Goal: Find specific fact: Find specific fact

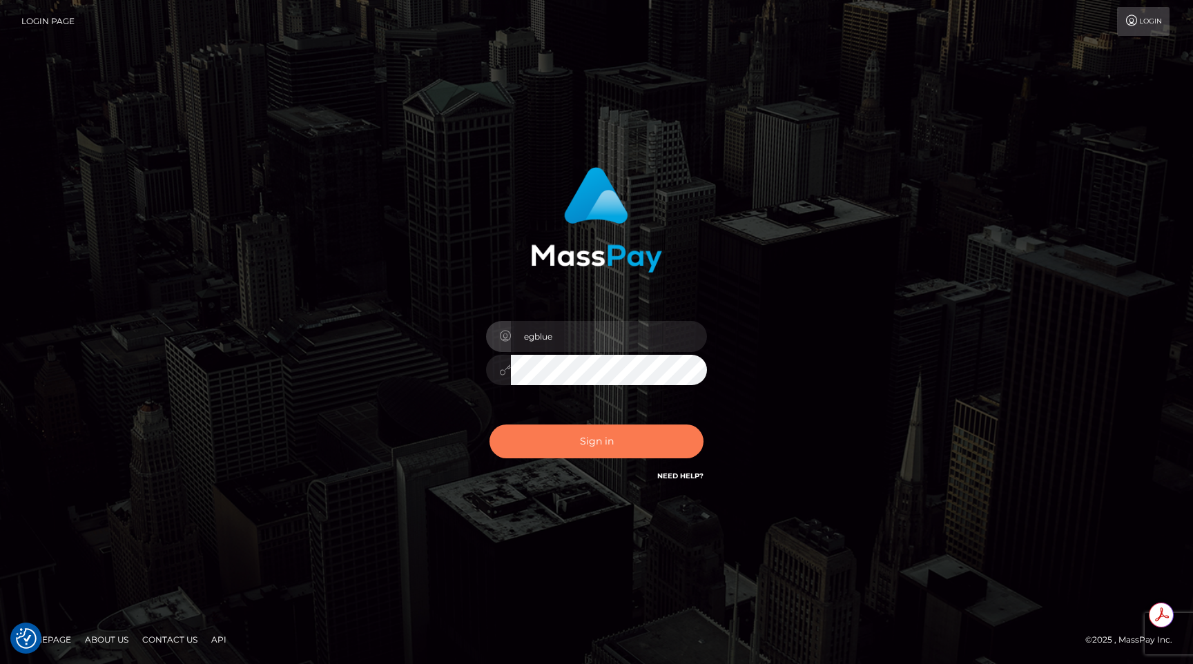
click at [582, 430] on button "Sign in" at bounding box center [597, 442] width 214 height 34
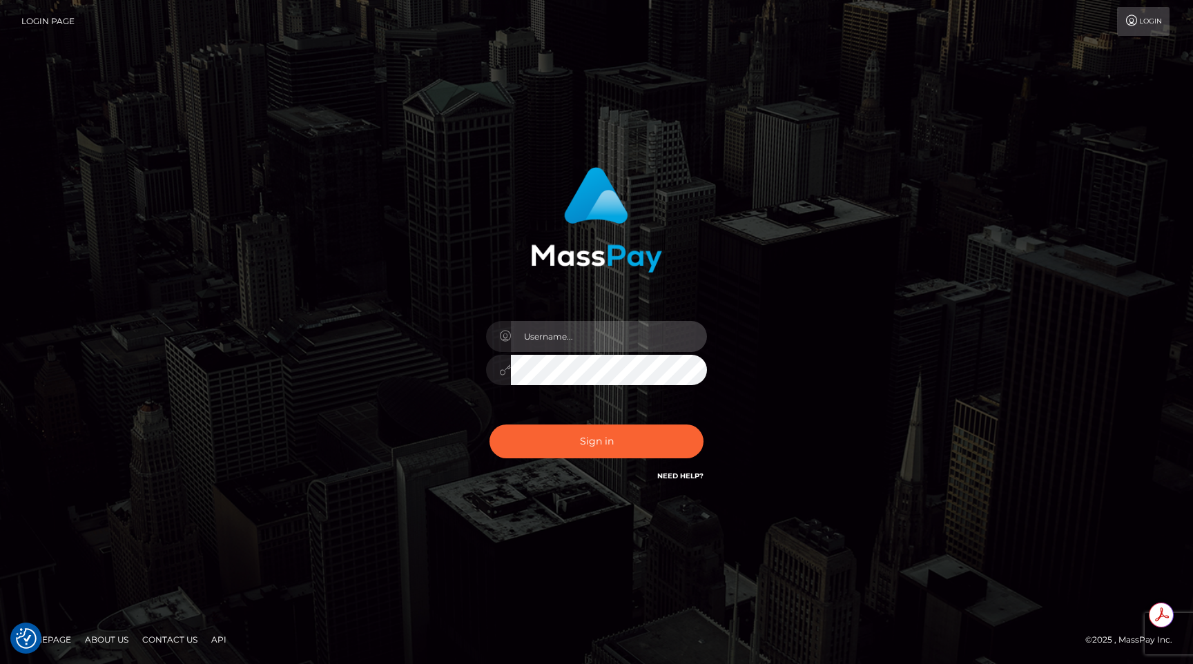
type input "egblue"
click at [532, 423] on div "Sign in Need Help?" at bounding box center [597, 446] width 242 height 61
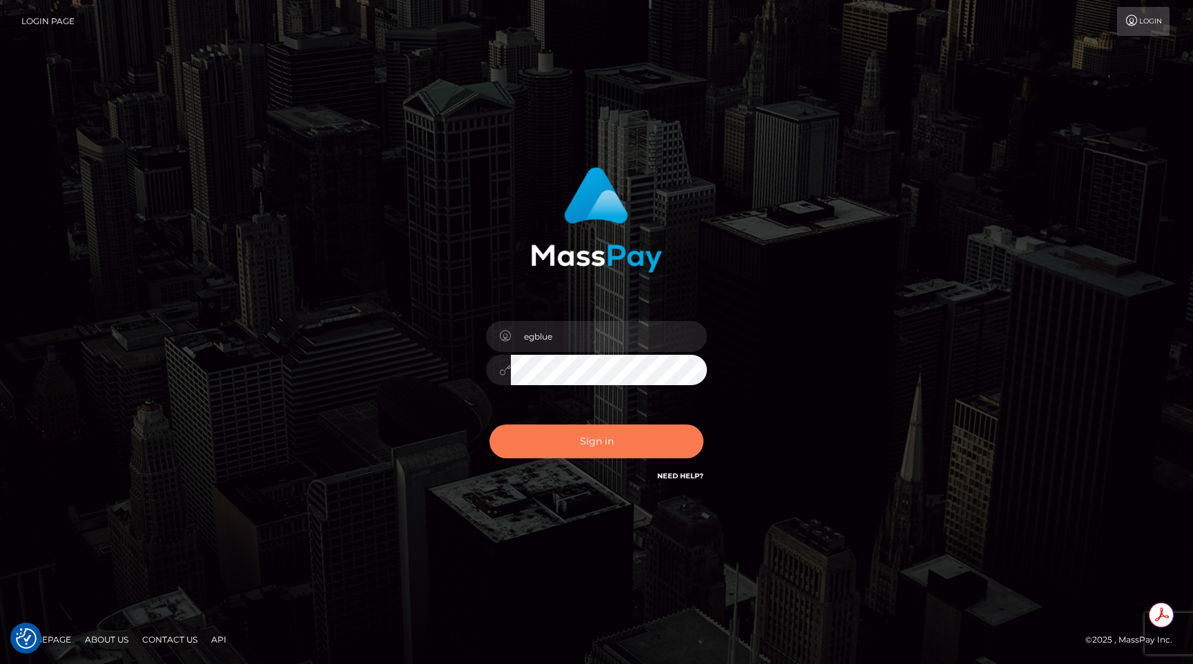
click at [532, 429] on button "Sign in" at bounding box center [597, 442] width 214 height 34
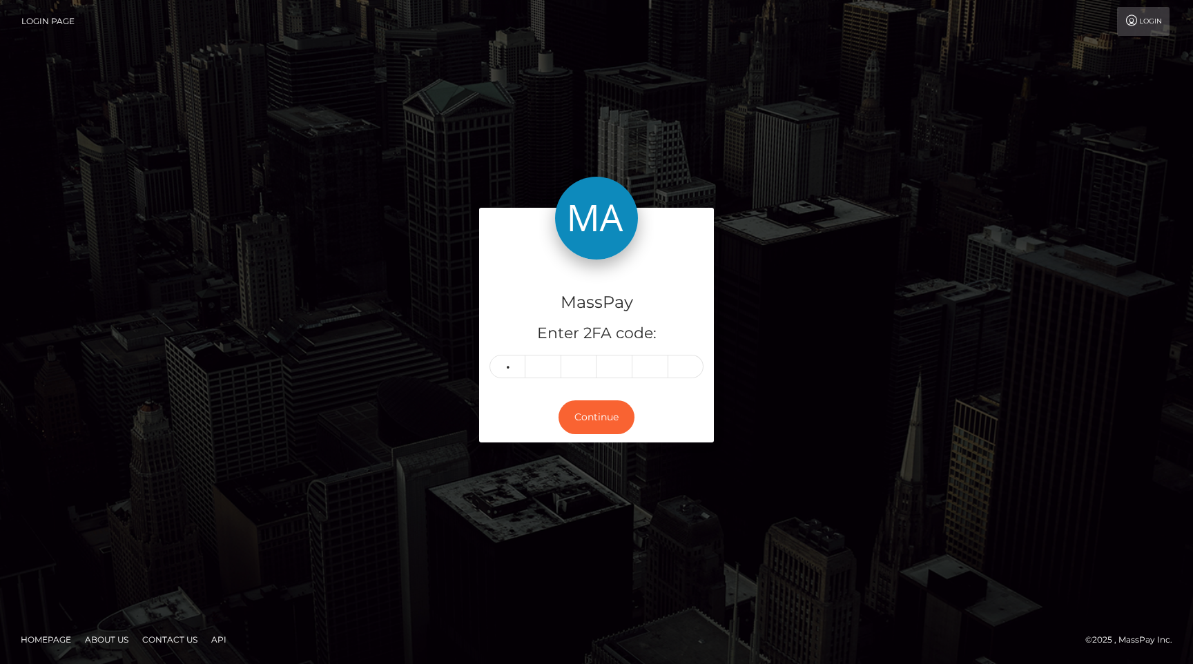
type input "1"
type input "5"
type input "8"
type input "9"
type input "0"
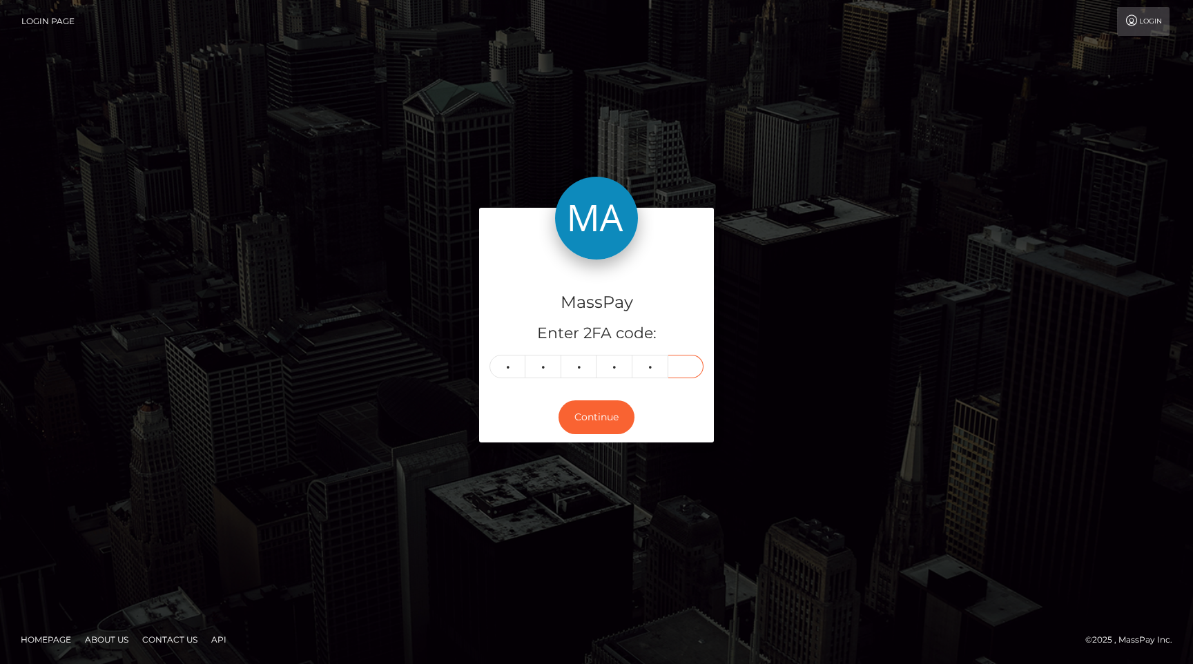
type input "0"
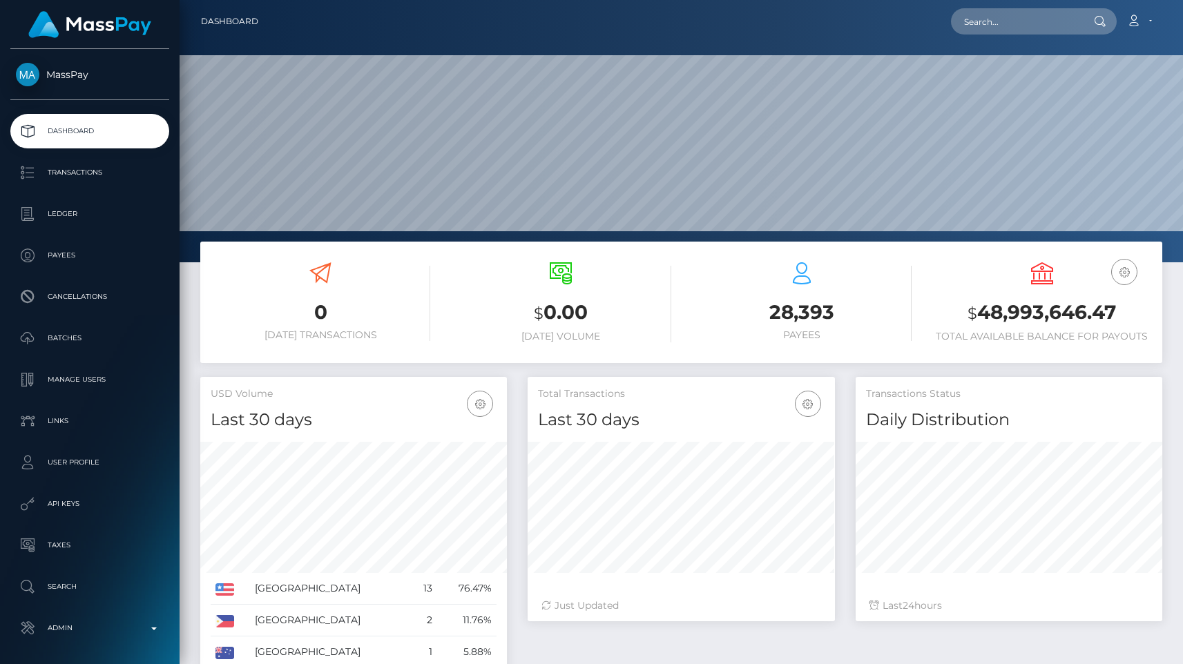
scroll to position [244, 307]
click at [1005, 23] on input "text" at bounding box center [1016, 21] width 130 height 26
paste input "poact_HT0ufvZ9s47Y"
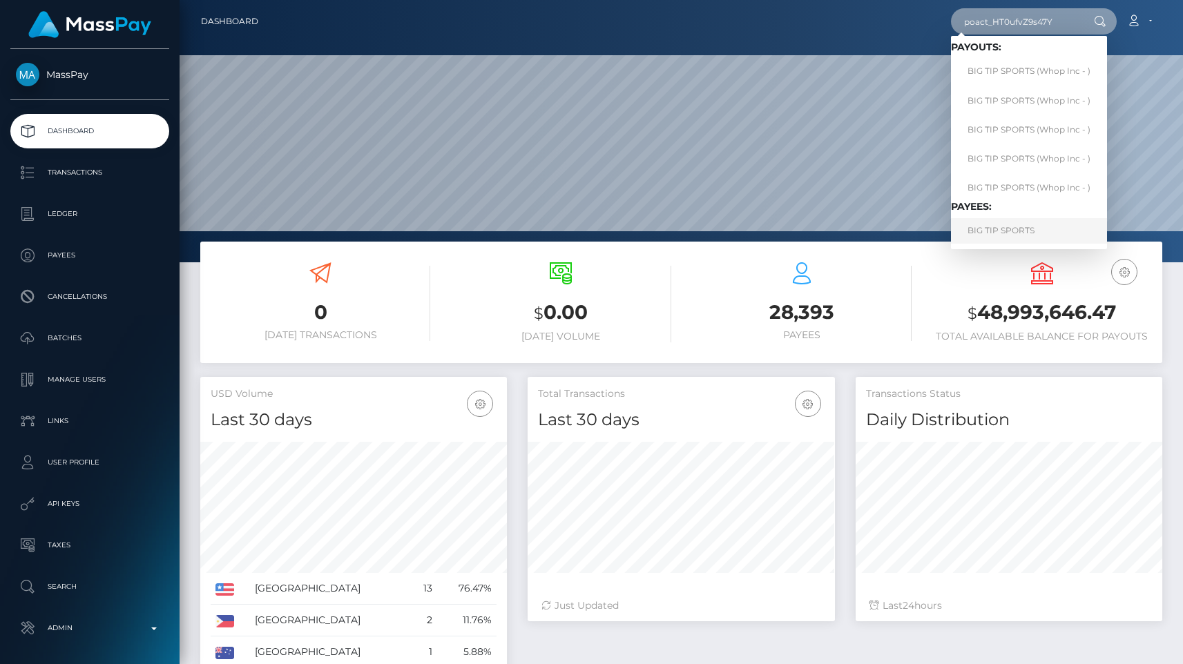
type input "poact_HT0ufvZ9s47Y"
click at [1046, 225] on link "BIG TIP SPORTS" at bounding box center [1029, 231] width 156 height 26
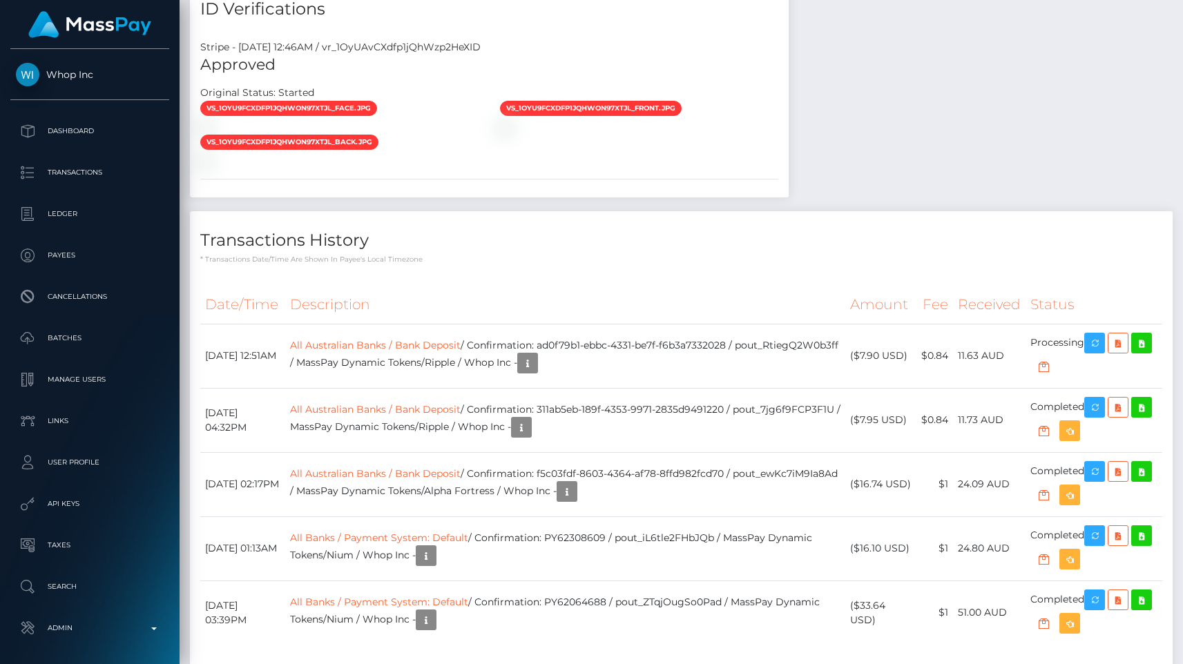
scroll to position [1134, 0]
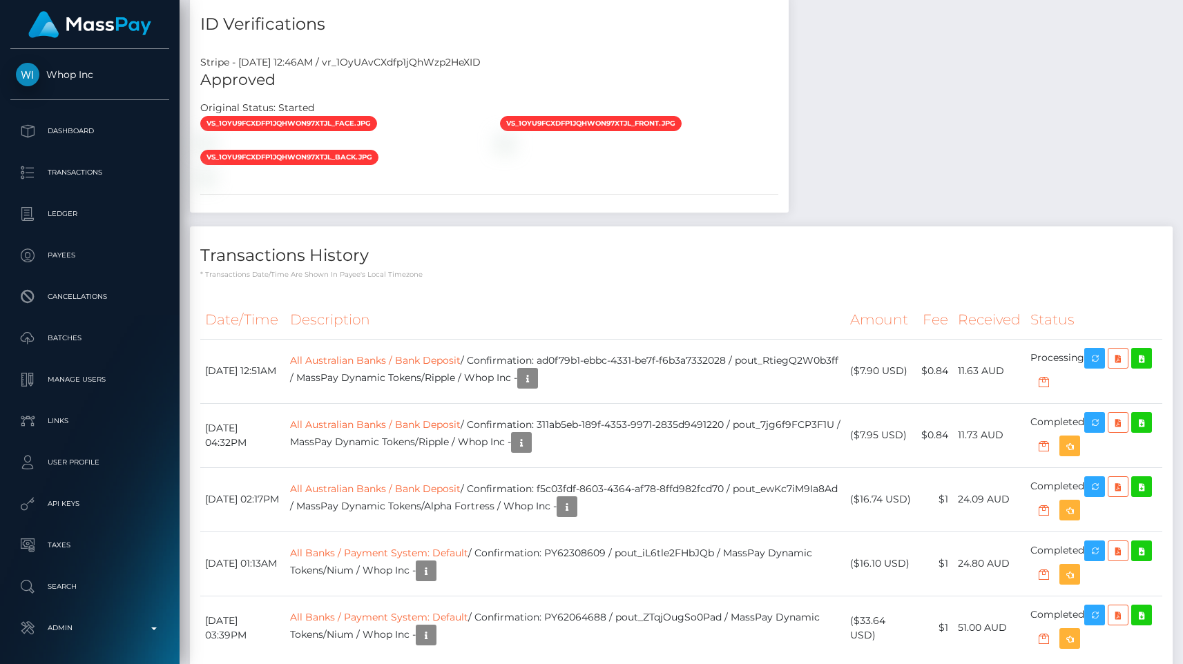
click at [414, 61] on div "Stripe - July 24, 2025 12:46AM / vr_1OyUAvCXdfp1jQhWzp2HeXID" at bounding box center [489, 62] width 599 height 15
copy div "vr_1OyUAvCXdfp1jQhWzp2HeXID"
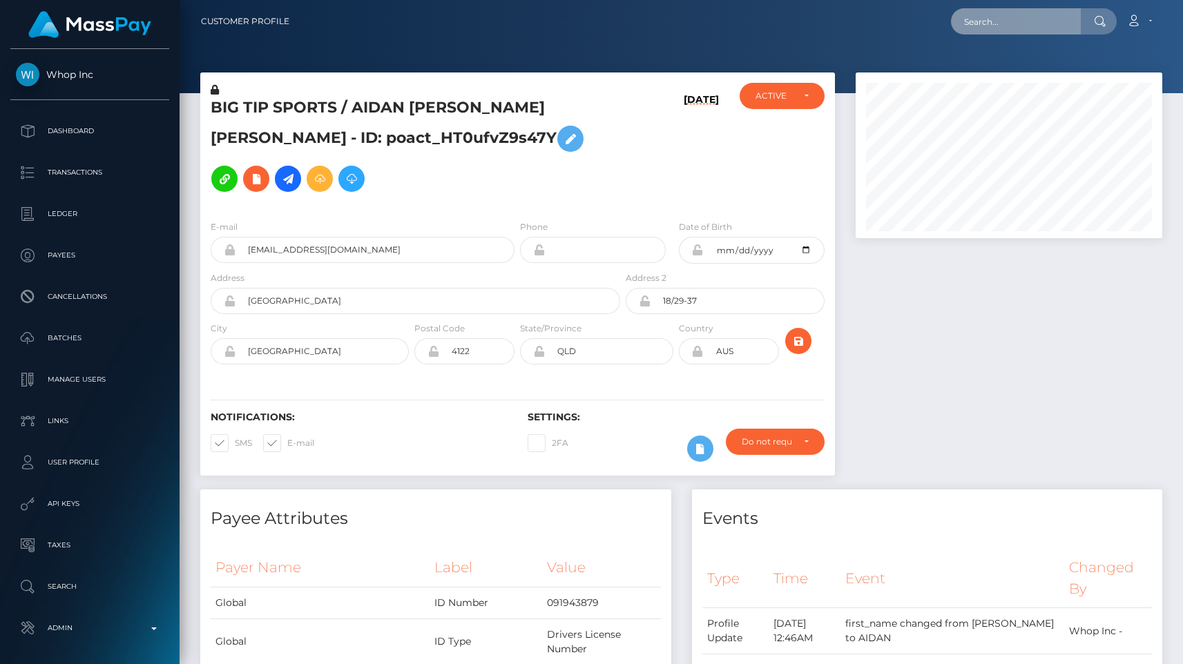
click at [1006, 15] on input "text" at bounding box center [1016, 21] width 130 height 26
paste input "poact_JSXkbCzeM7Vp"
type input "poact_JSXkbCzeM7Vp"
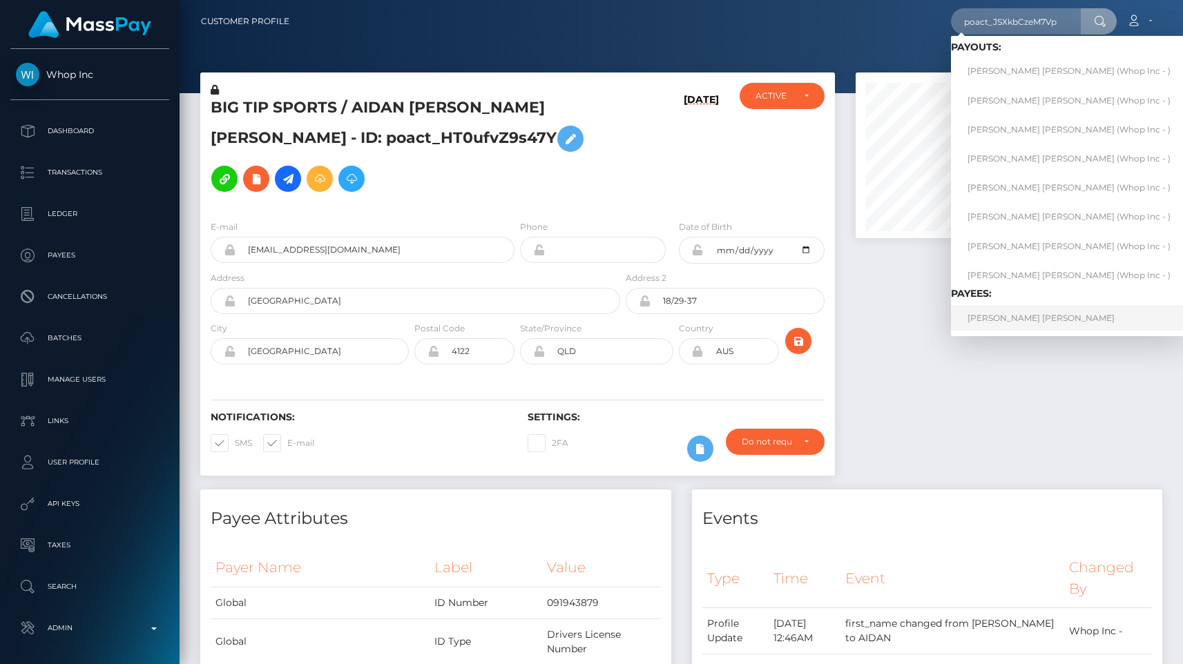
click at [1060, 317] on link "BENJAMIN JAMES O'CONNOR" at bounding box center [1069, 318] width 236 height 26
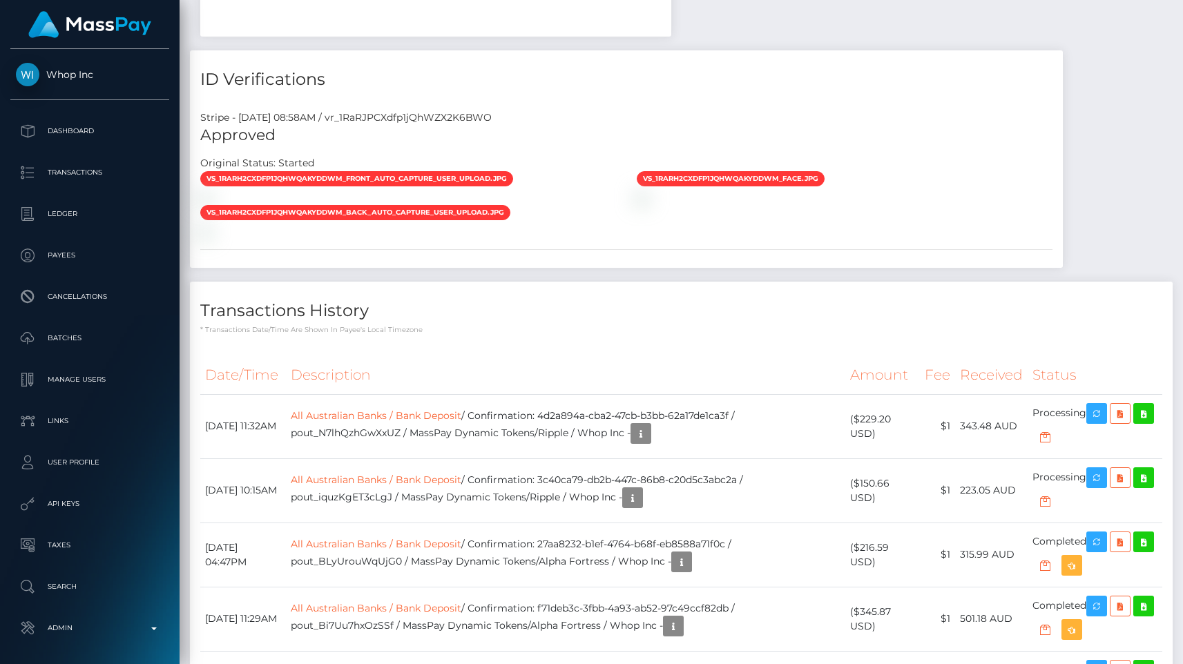
scroll to position [974, 0]
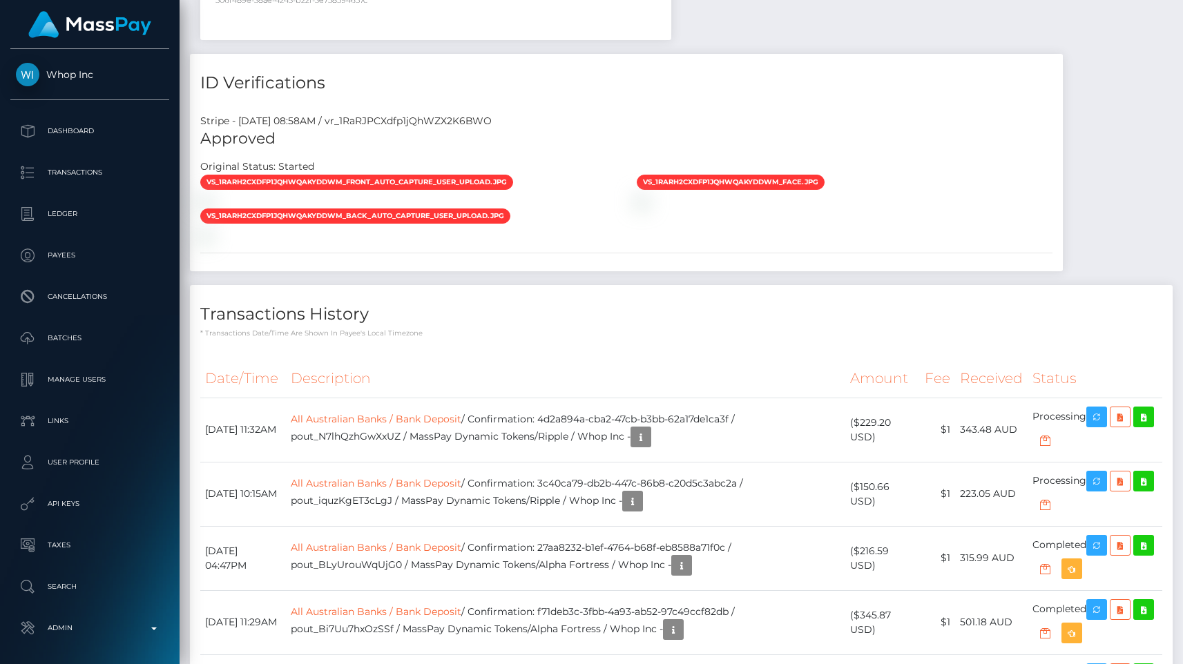
click at [437, 117] on div "Stripe - [DATE] 08:58AM / vr_1RaRJPCXdfp1jQhWZX2K6BWO" at bounding box center [626, 121] width 873 height 15
copy div "vr_1RaRJPCXdfp1jQhWZX2K6BWO"
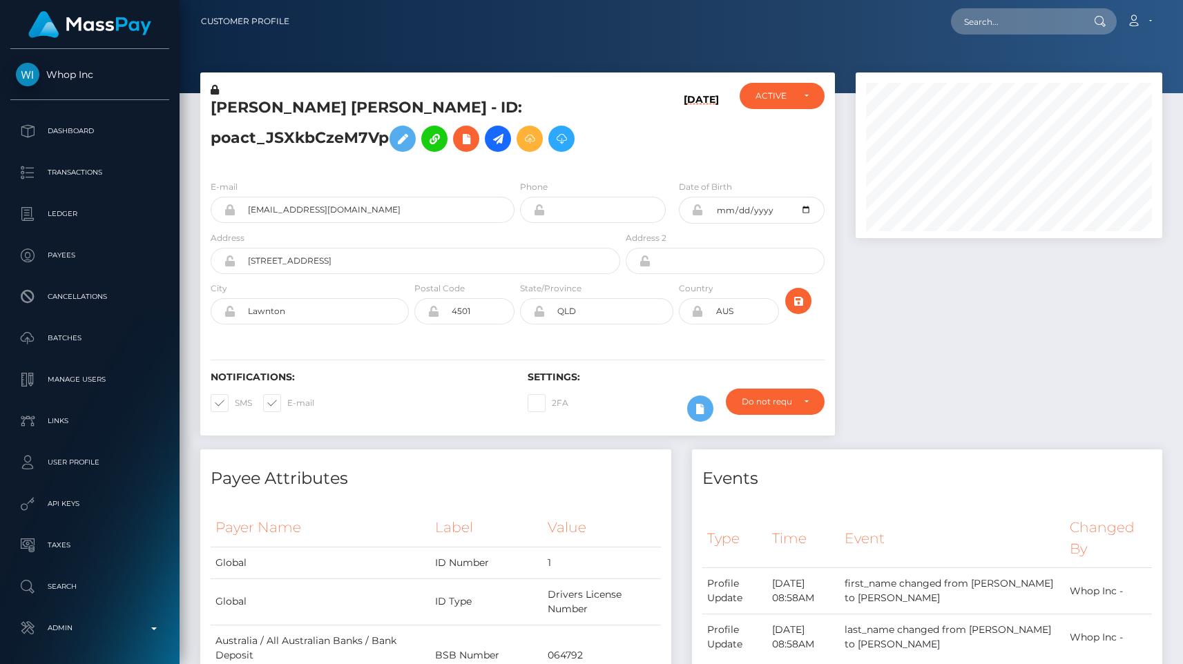
scroll to position [166, 307]
click at [1008, 23] on input "text" at bounding box center [1016, 21] width 130 height 26
paste input "poact_1eEVEQd3QnV2"
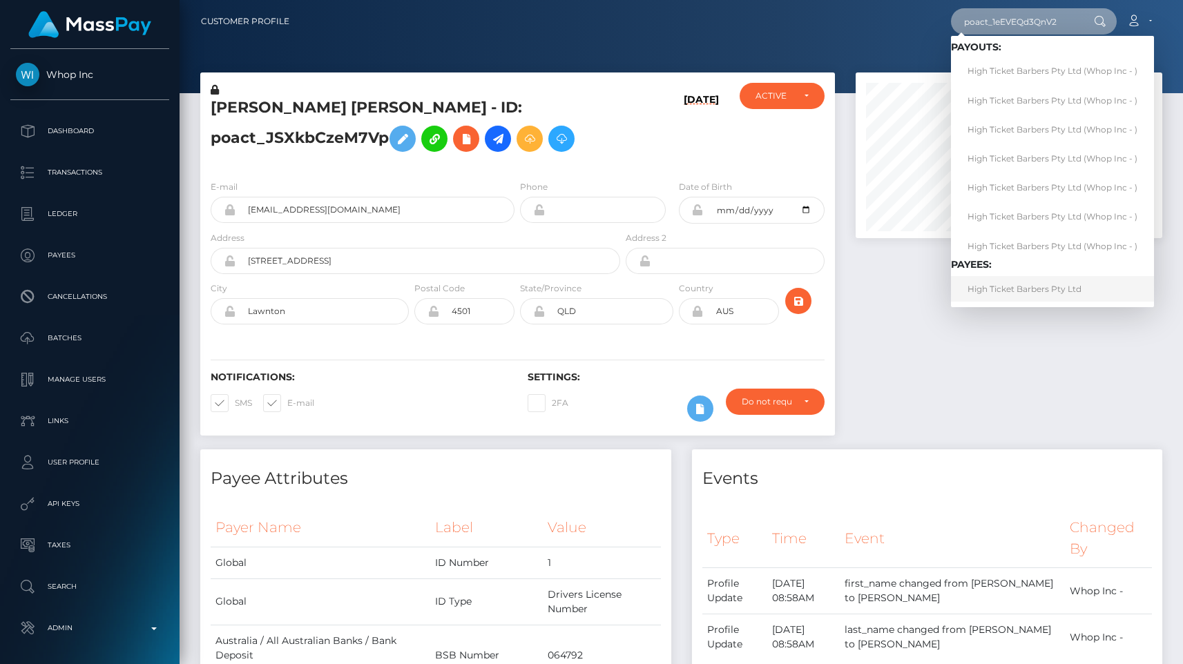
type input "poact_1eEVEQd3QnV2"
click at [977, 281] on link "High Ticket Barbers Pty Ltd" at bounding box center [1052, 289] width 203 height 26
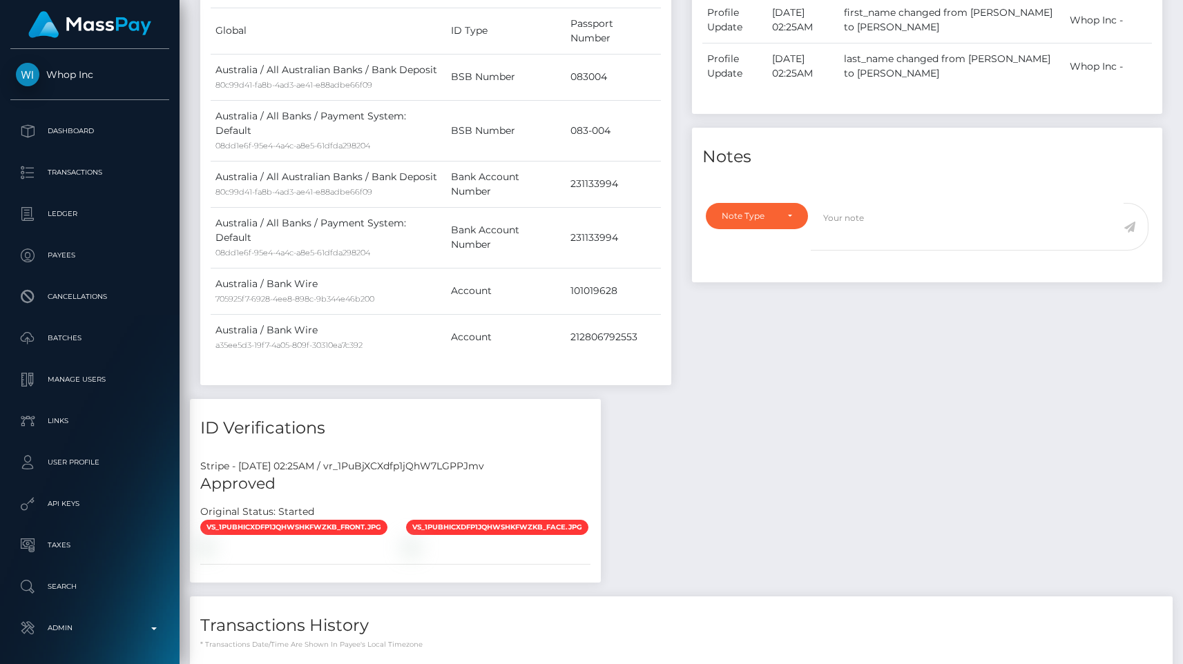
scroll to position [646, 0]
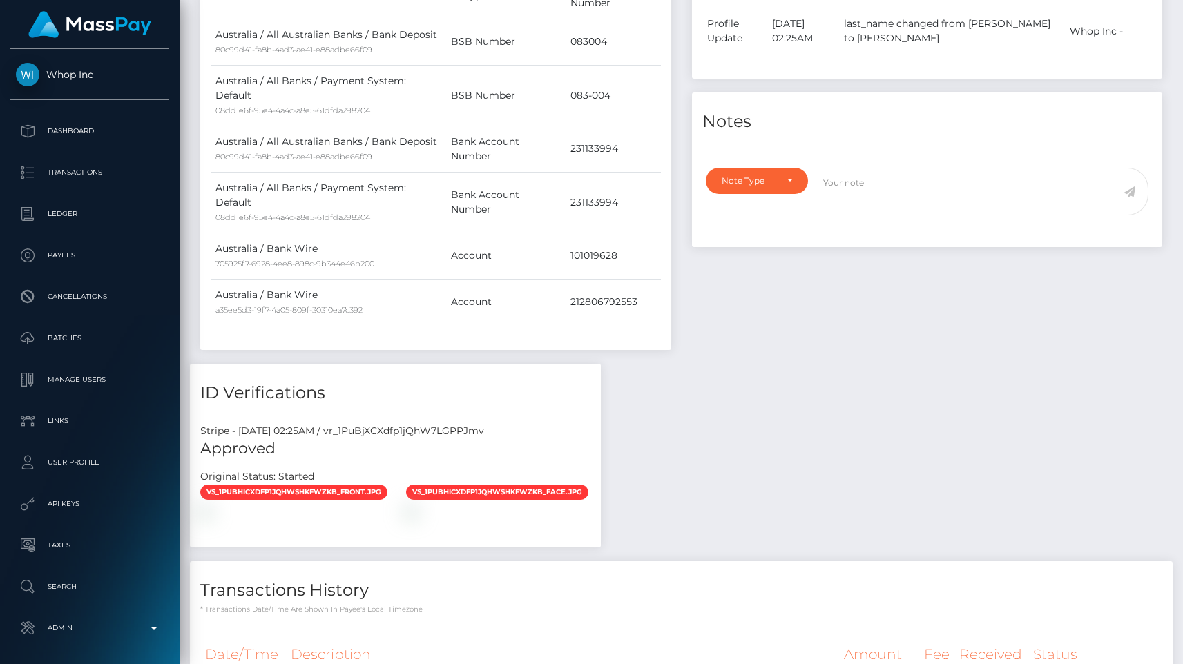
click at [465, 424] on div "Stripe - July 24, 2025 02:25AM / vr_1PuBjXCXdfp1jQhW7LGPPJmv" at bounding box center [395, 431] width 411 height 15
copy div "vr_1PuBjXCXdfp1jQhW7LGPPJmv"
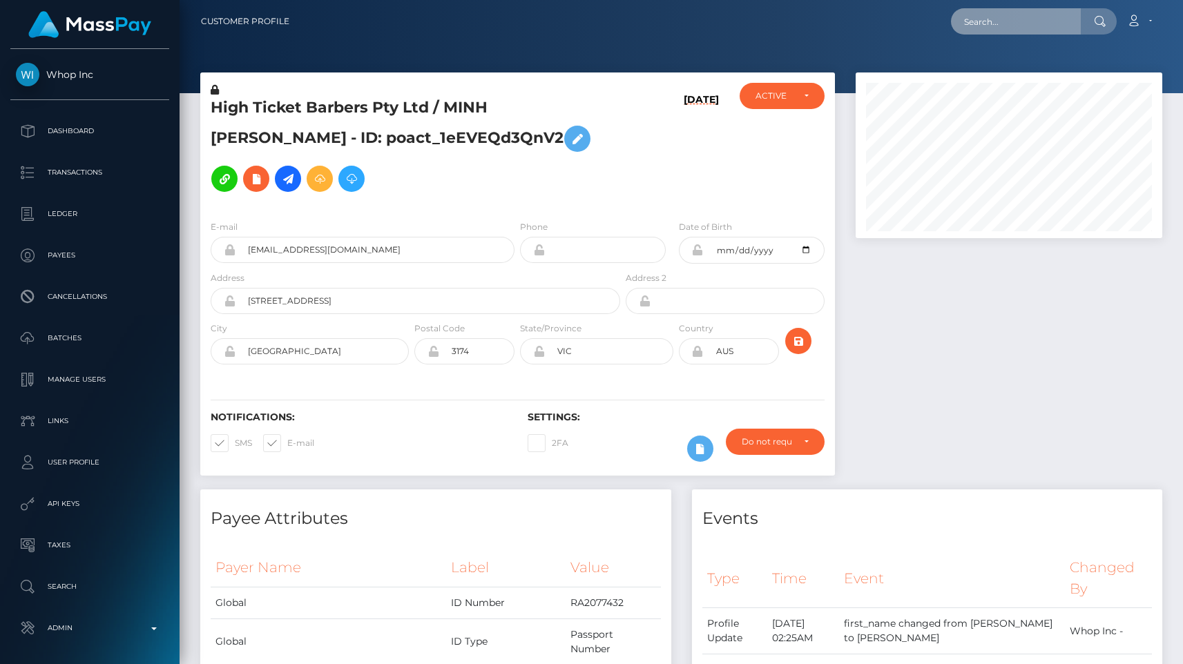
click at [996, 18] on input "text" at bounding box center [1016, 21] width 130 height 26
paste input "poact_cjBHZEEFa5nQ"
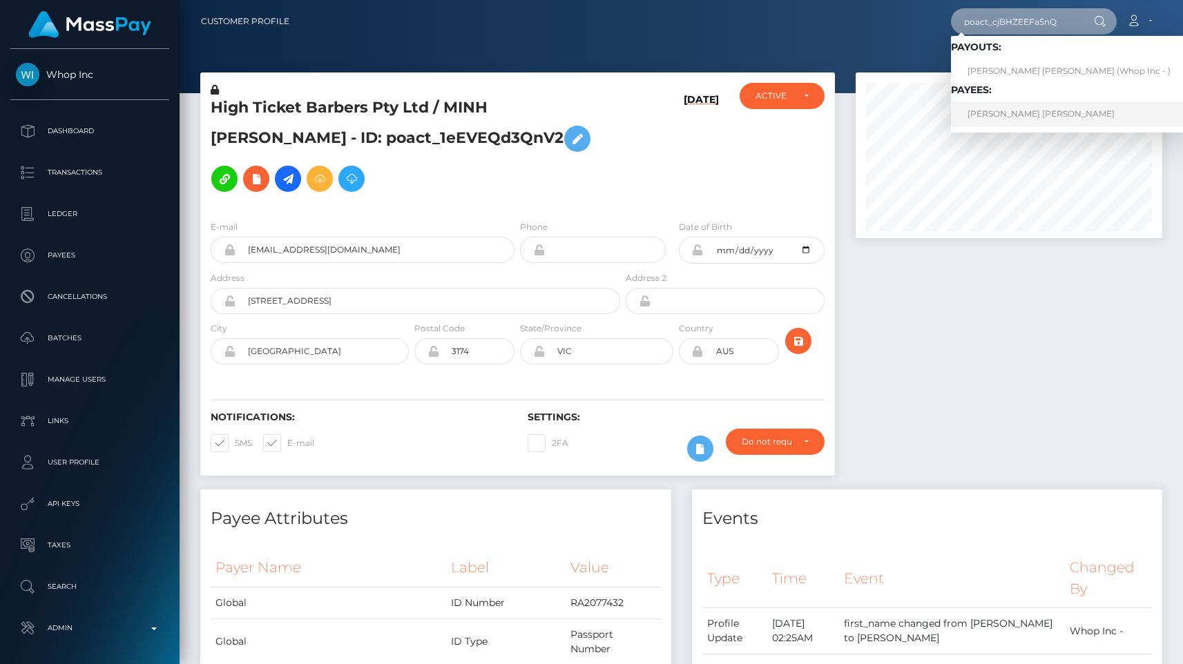
type input "poact_cjBHZEEFa5nQ"
click at [1008, 118] on link "[PERSON_NAME] [PERSON_NAME]" at bounding box center [1069, 115] width 236 height 26
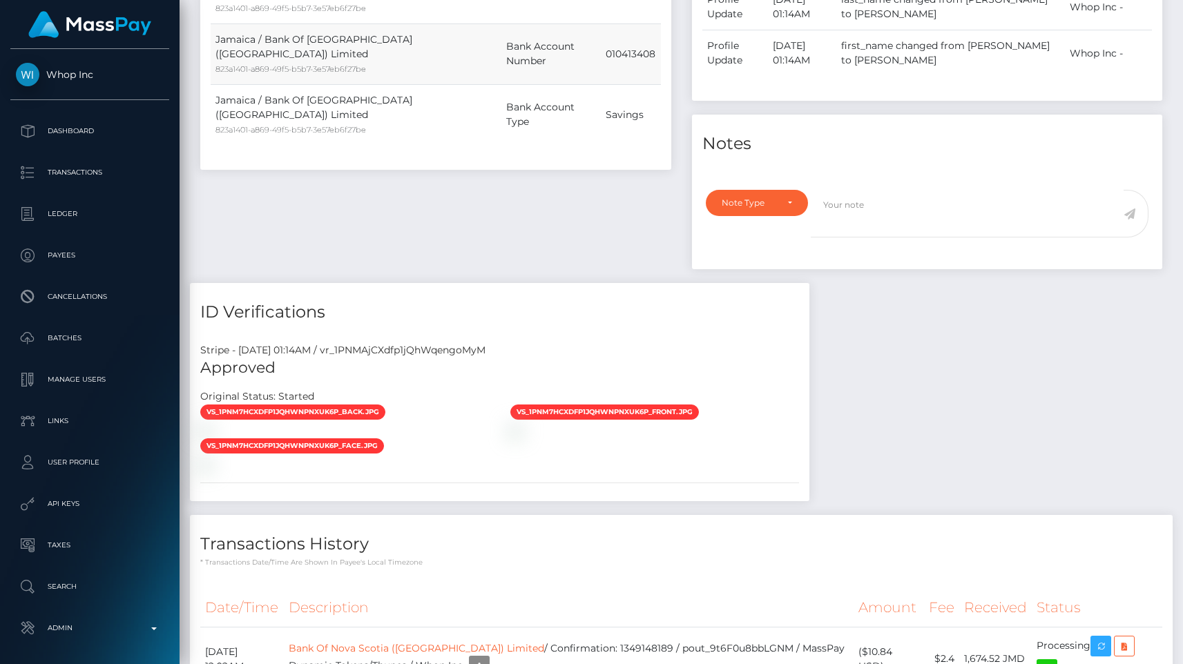
scroll to position [641, 0]
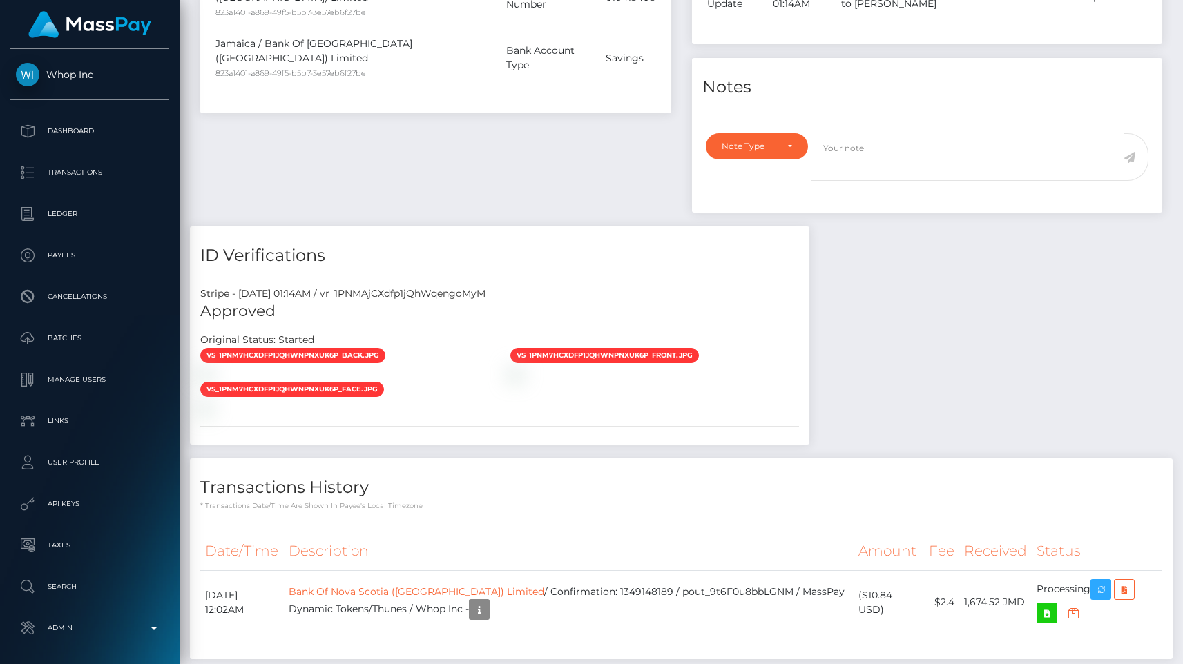
click at [474, 286] on div "Stripe - [DATE] 01:14AM / vr_1PNMAjCXdfp1jQhWqengoMyM Approved Original Status:…" at bounding box center [499, 360] width 619 height 168
click at [474, 292] on div "Stripe - [DATE] 01:14AM / vr_1PNMAjCXdfp1jQhWqengoMyM" at bounding box center [499, 294] width 619 height 15
copy div "vr_1PNMAjCXdfp1jQhWqengoMyM"
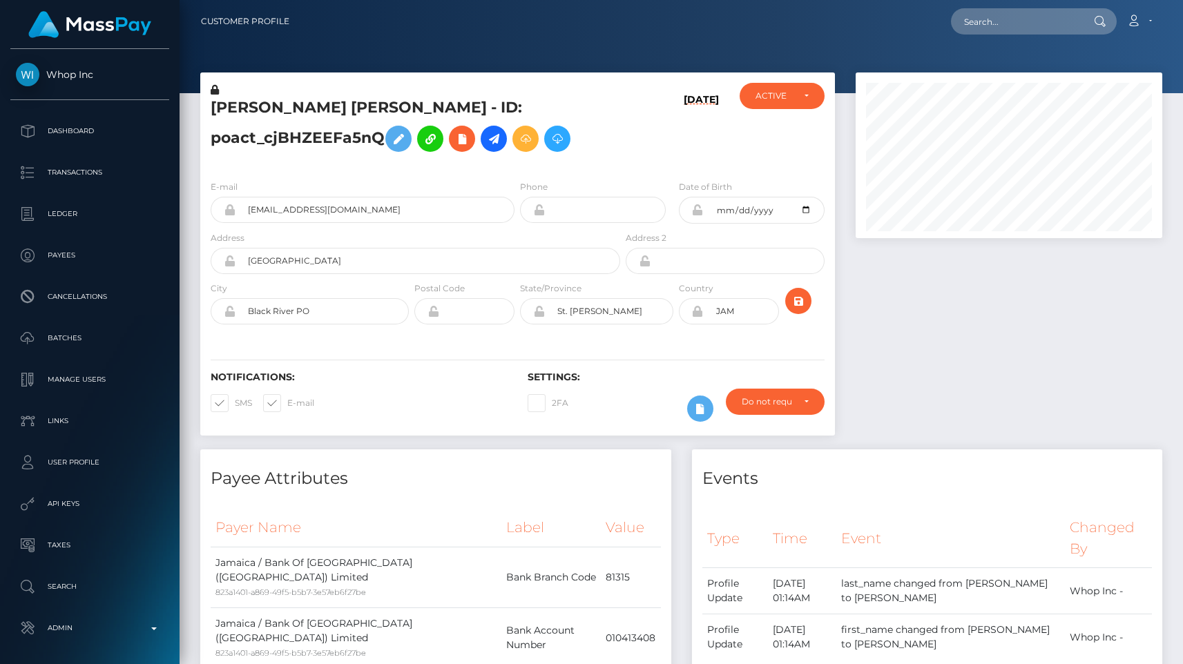
scroll to position [166, 307]
click at [974, 23] on input "text" at bounding box center [1016, 21] width 130 height 26
paste input "poact_ktbCNaUDzPin"
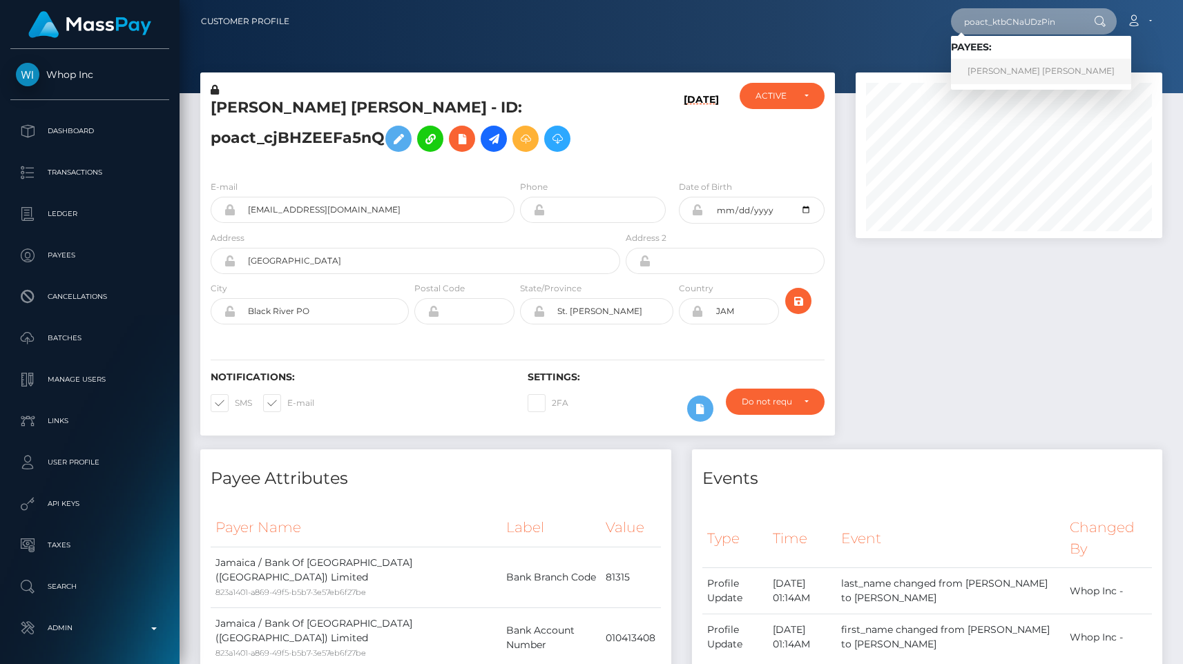
type input "poact_ktbCNaUDzPin"
click at [1033, 63] on link "PEDRO ANGEL DIAZ" at bounding box center [1041, 72] width 180 height 26
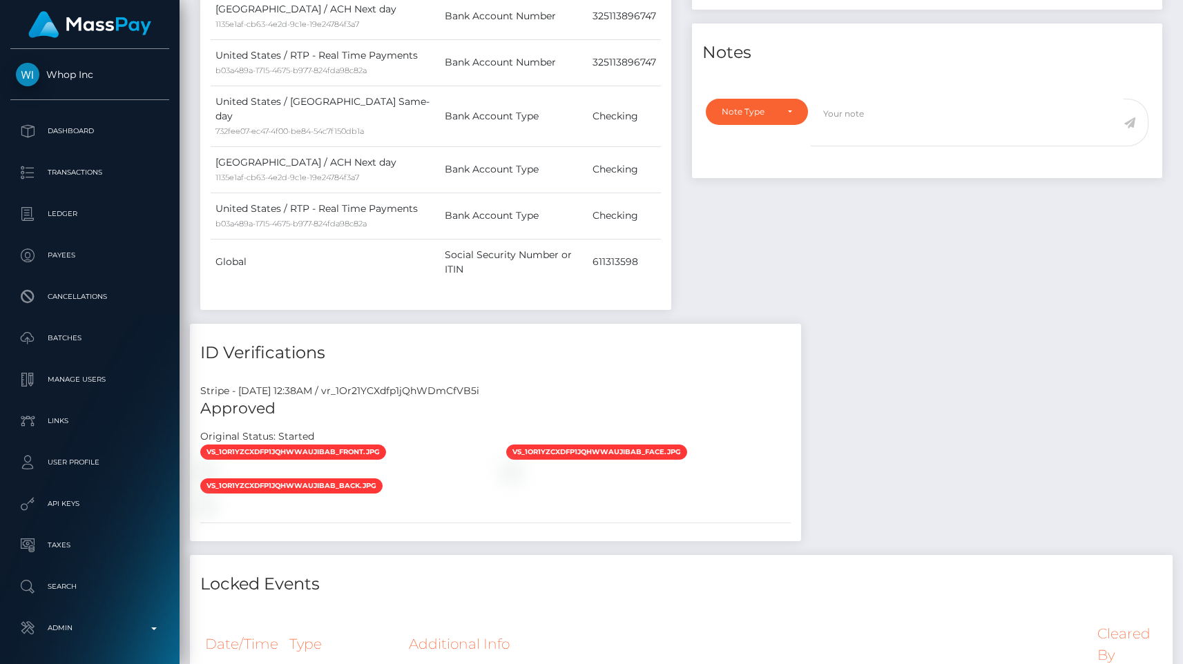
scroll to position [796, 0]
